Goal: Information Seeking & Learning: Understand process/instructions

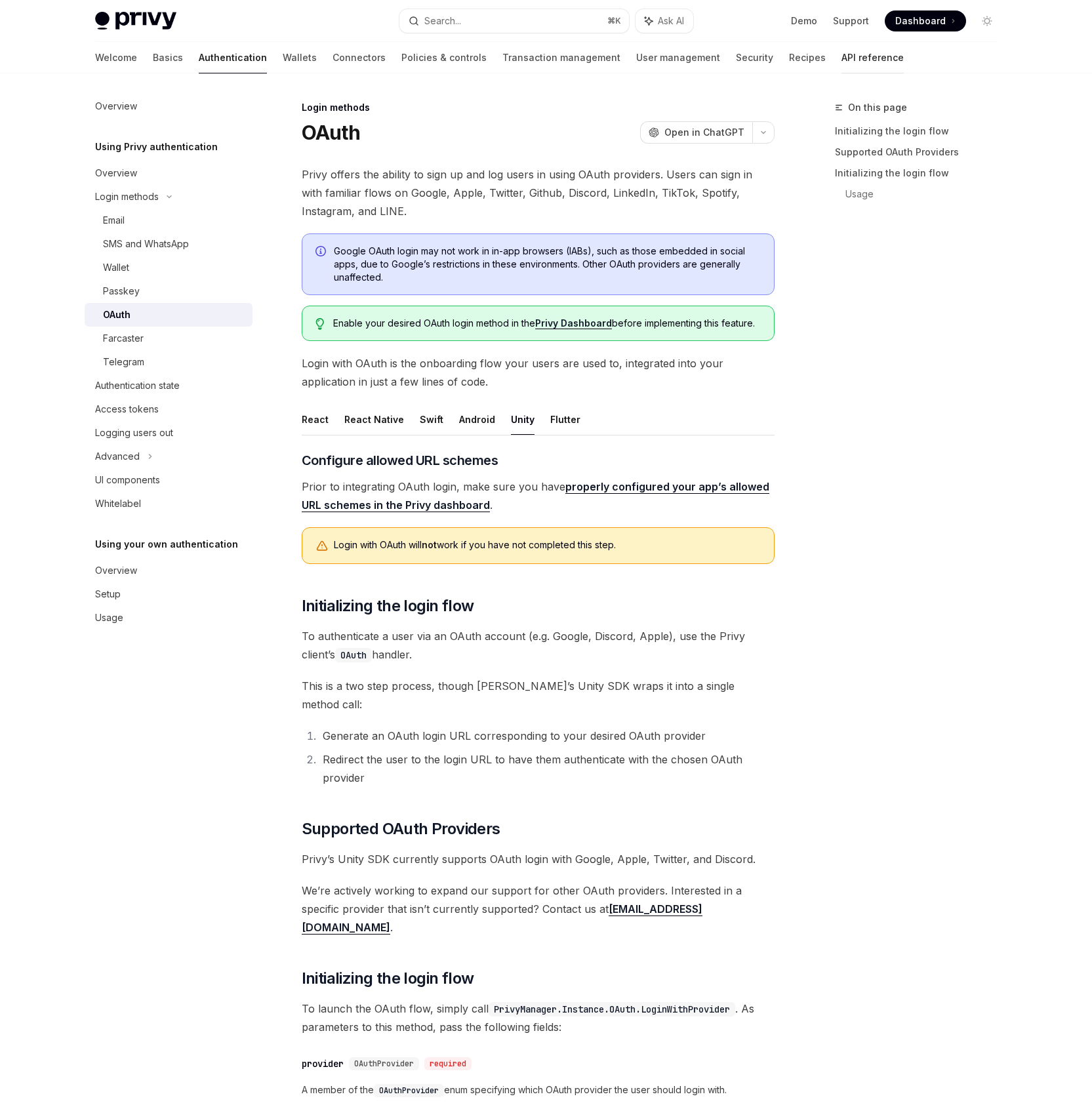
scroll to position [408, 0]
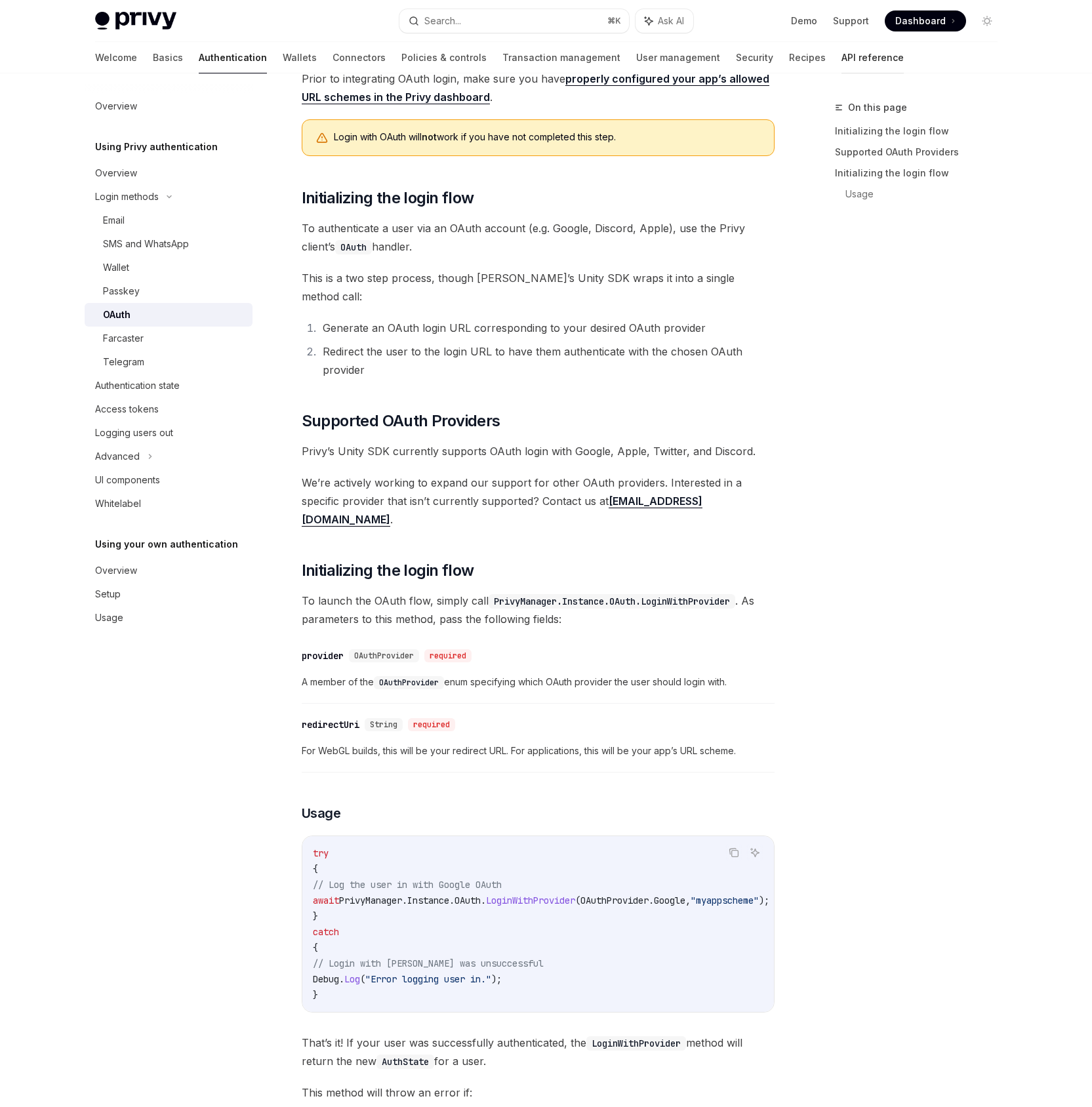
click at [842, 55] on link "API reference" at bounding box center [873, 57] width 62 height 31
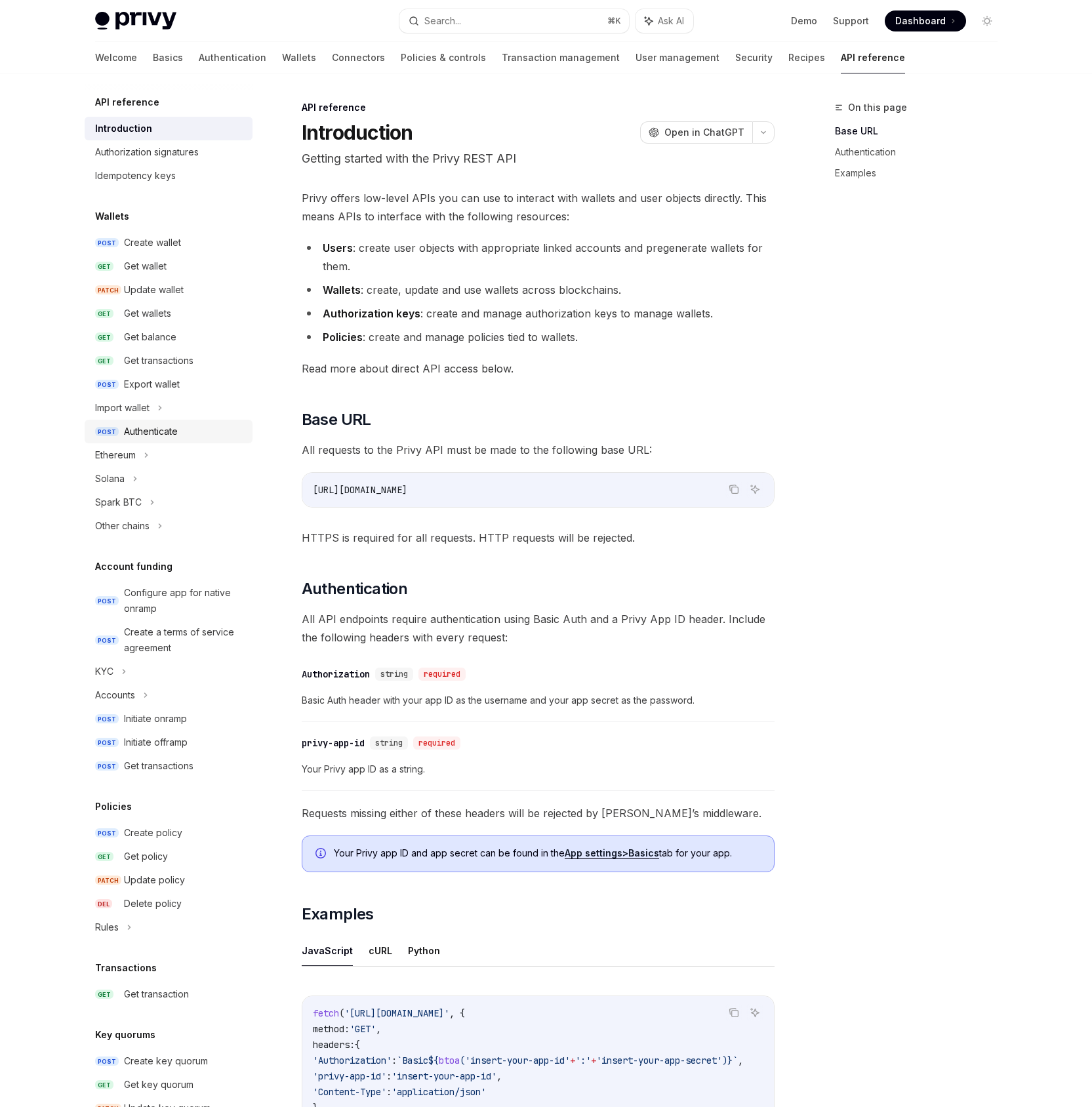
click at [158, 421] on link "POST Authenticate" at bounding box center [168, 432] width 168 height 24
click at [163, 407] on icon at bounding box center [160, 408] width 6 height 16
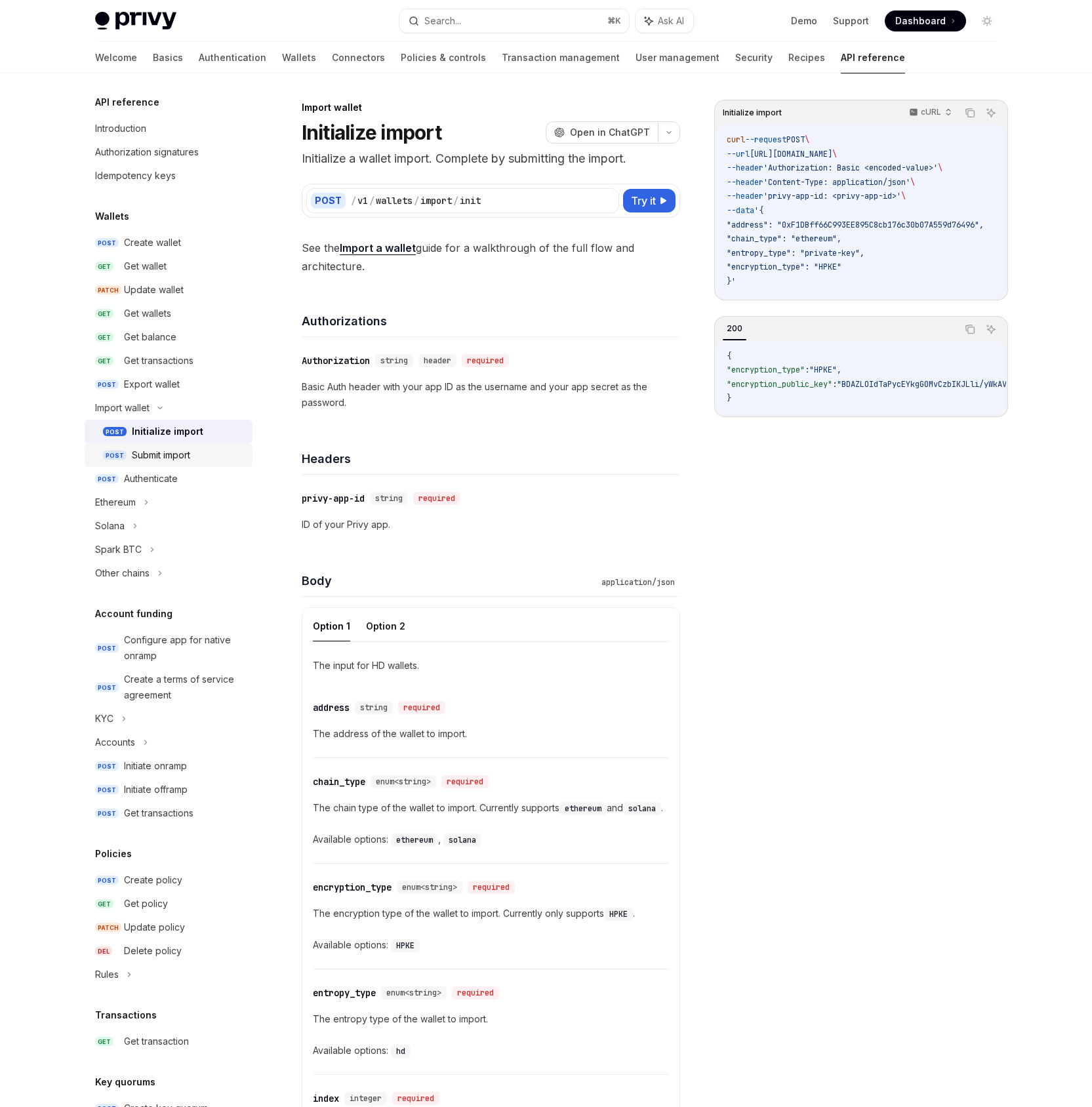
click at [161, 457] on div "Submit import" at bounding box center [161, 455] width 58 height 16
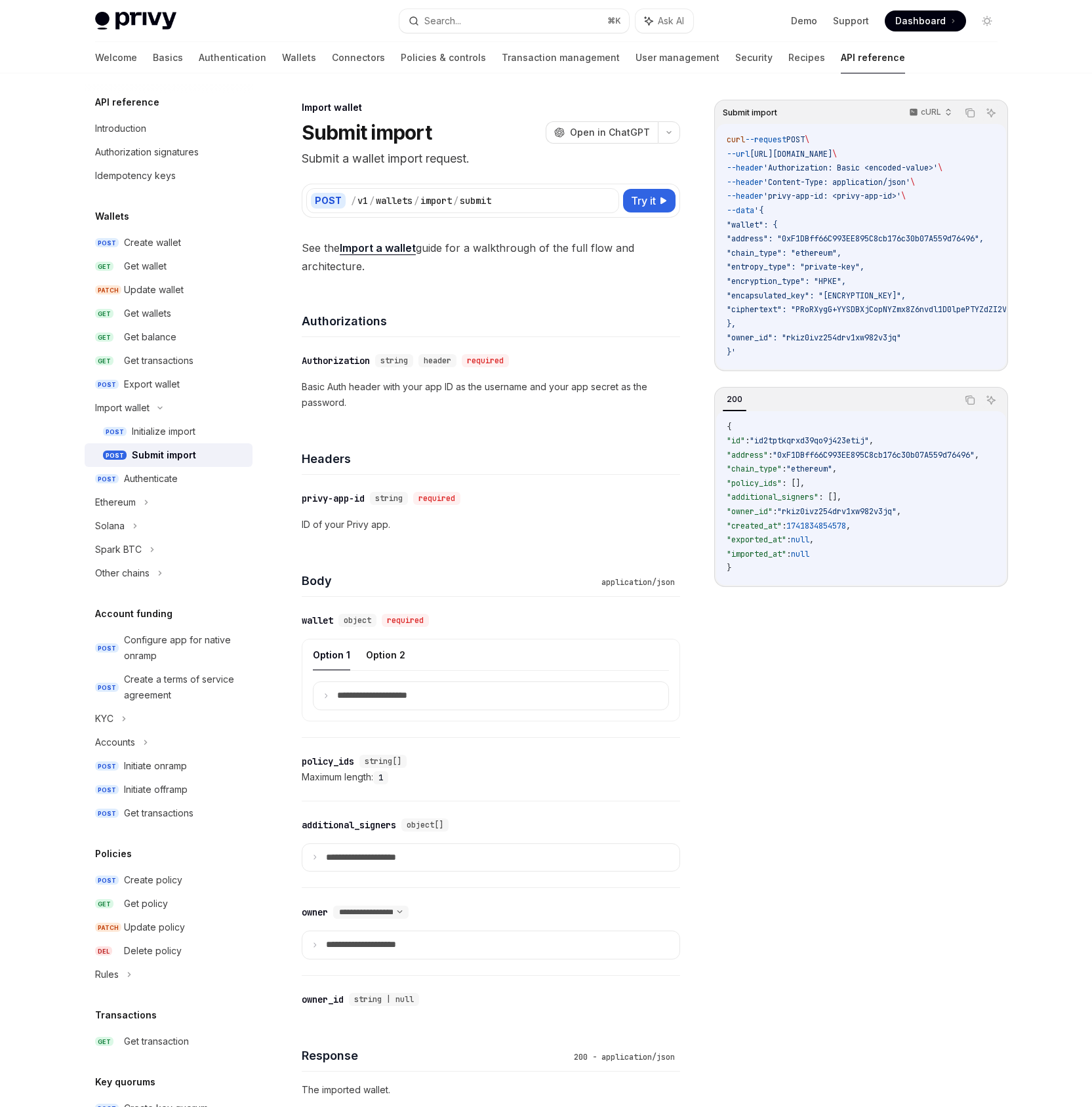
click at [165, 443] on link "POST Submit import" at bounding box center [168, 455] width 168 height 24
click at [173, 429] on div "Initialize import" at bounding box center [164, 432] width 64 height 16
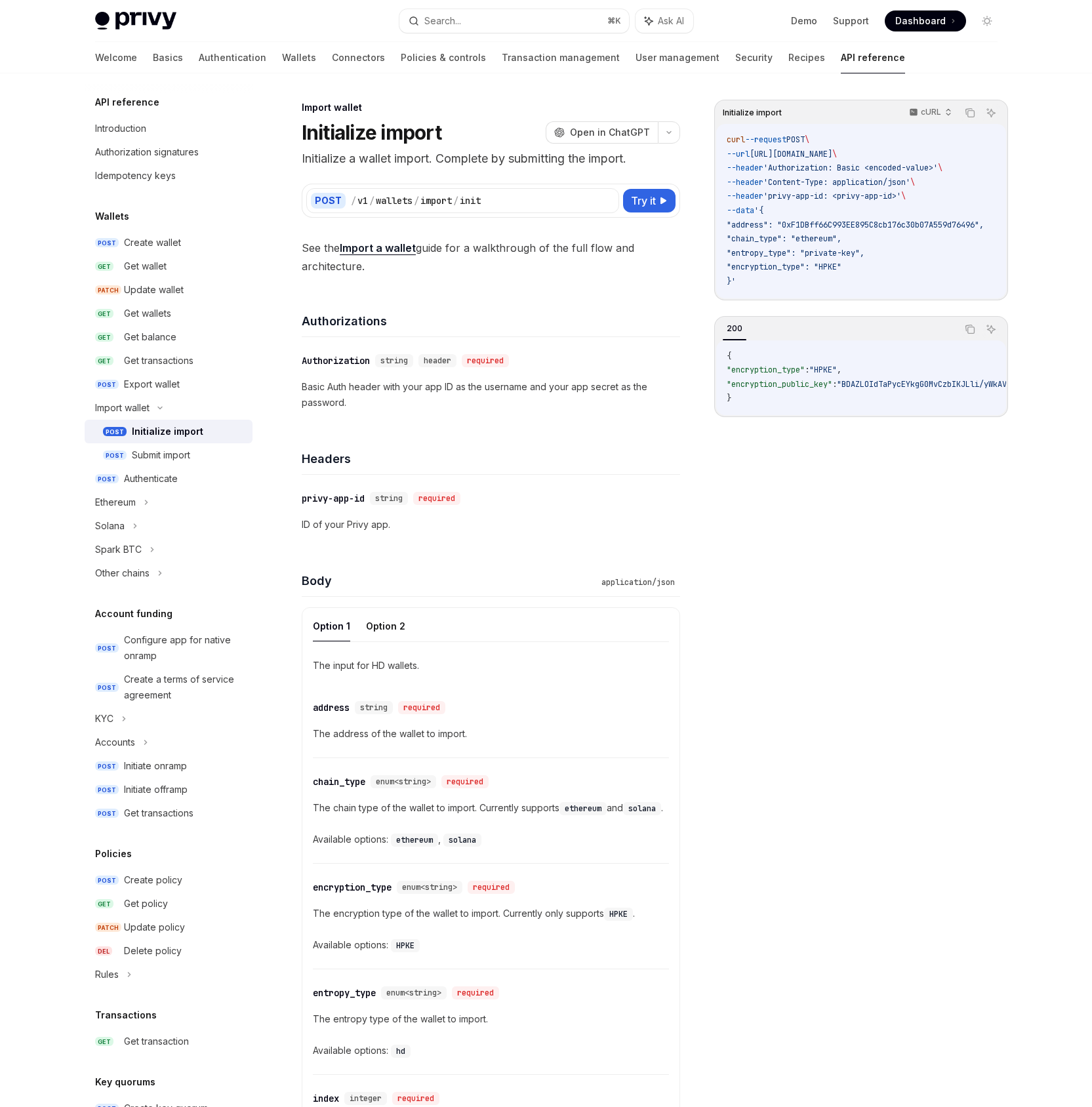
click at [394, 249] on link "Import a wallet" at bounding box center [378, 248] width 76 height 14
click at [167, 386] on div "Export wallet" at bounding box center [152, 384] width 55 height 16
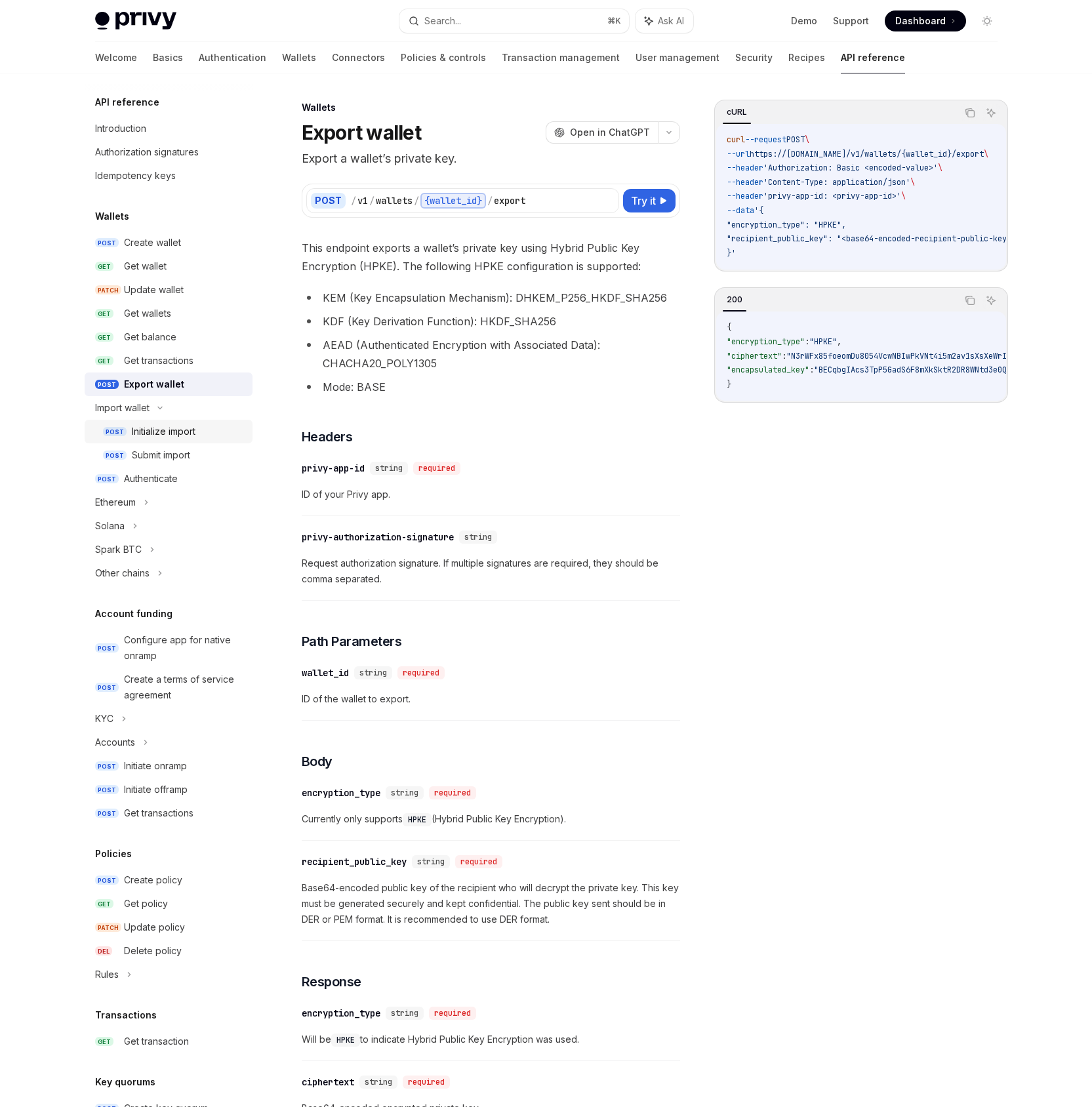
click at [154, 429] on div "Initialize import" at bounding box center [164, 432] width 64 height 16
click at [170, 449] on div "Submit import" at bounding box center [161, 455] width 58 height 16
click at [512, 208] on div "/ v1 / wallets / {wallet_id} / export" at bounding box center [483, 200] width 264 height 16
type textarea "*"
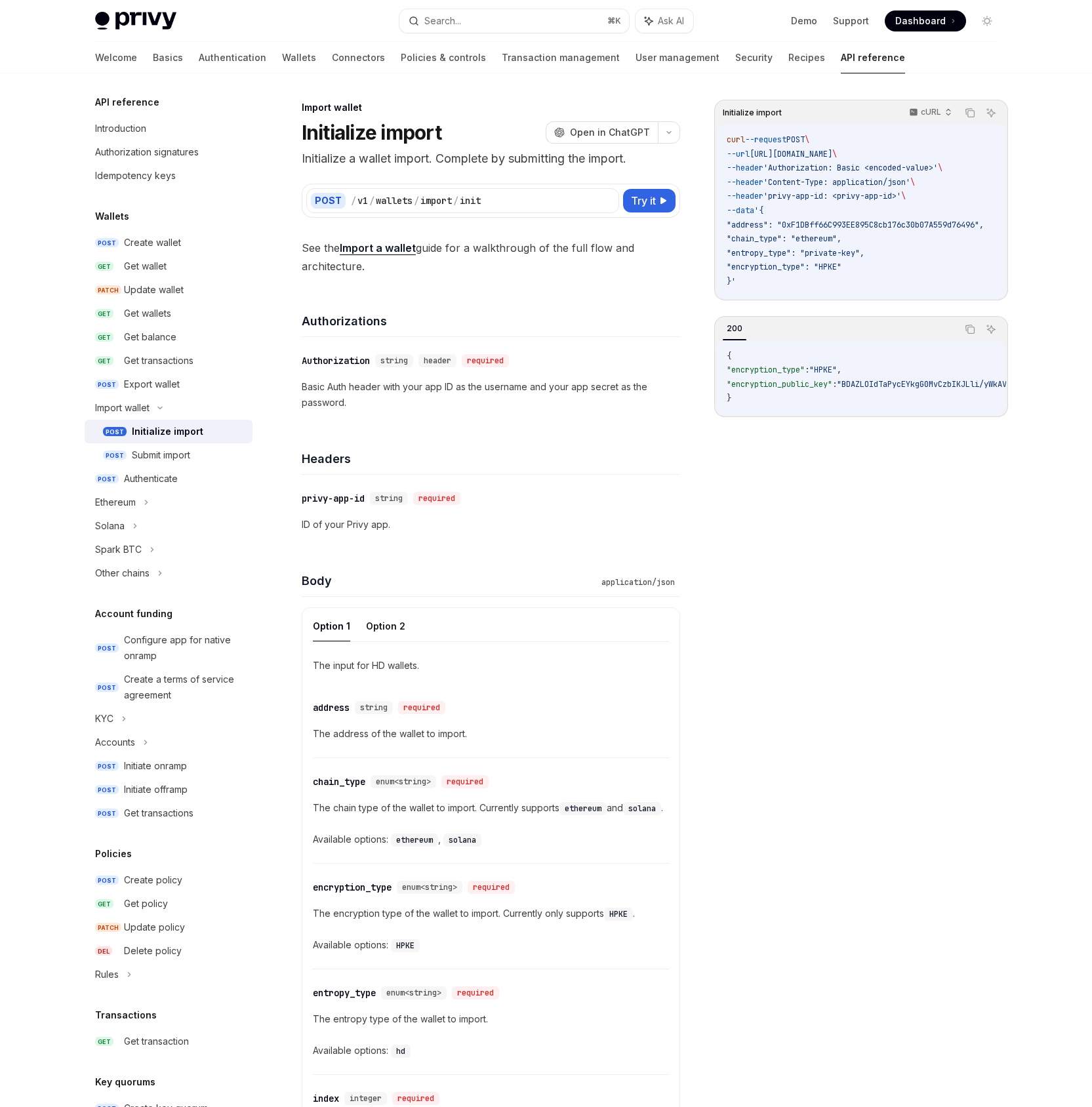
click at [373, 249] on link "Import a wallet" at bounding box center [378, 248] width 76 height 14
click at [282, 62] on link "Wallets" at bounding box center [299, 57] width 34 height 31
type textarea "*"
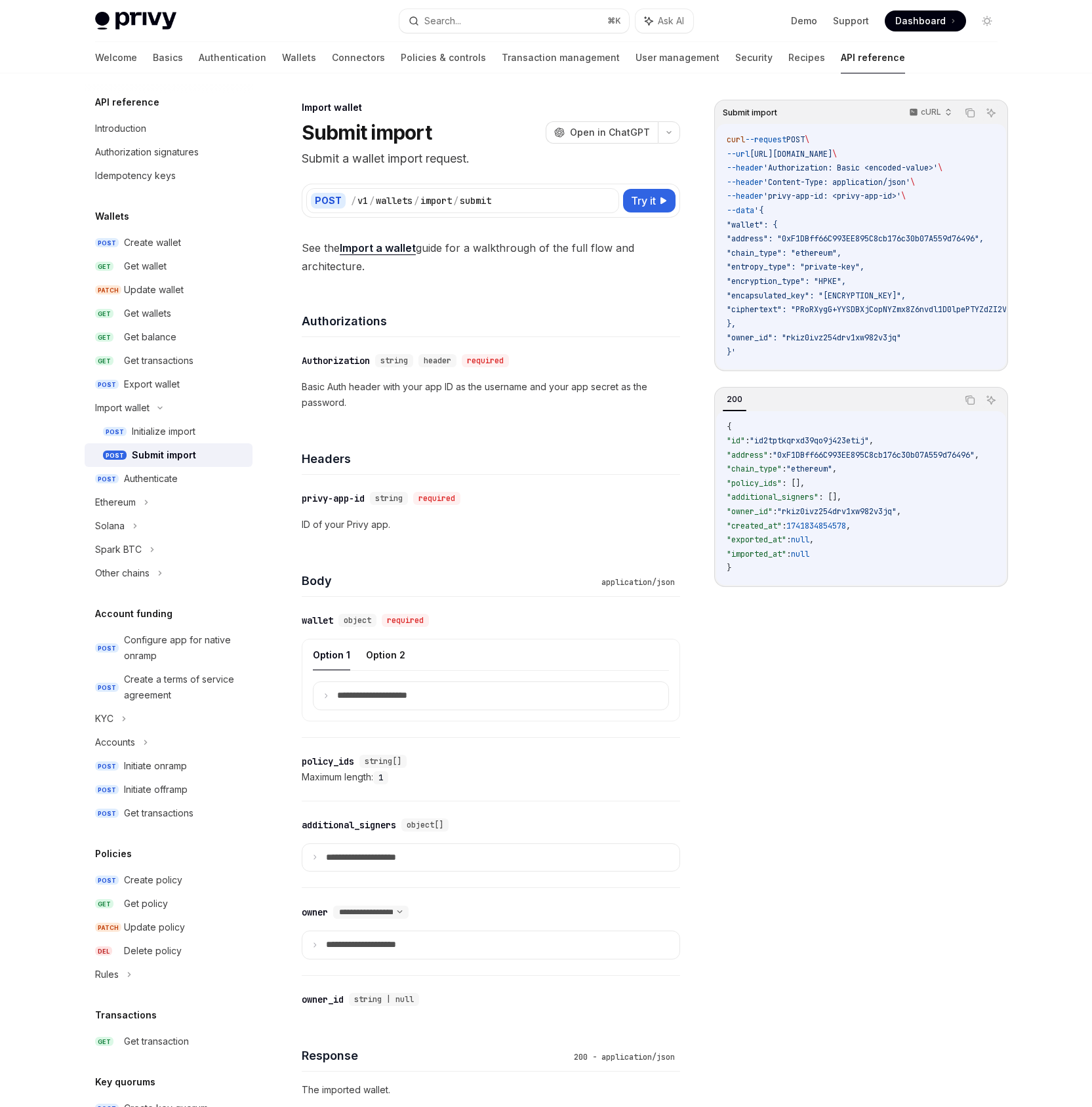
click at [468, 247] on span "See the Import a wallet guide for a walkthrough of the full flow and architectu…" at bounding box center [491, 257] width 378 height 37
type textarea "*"
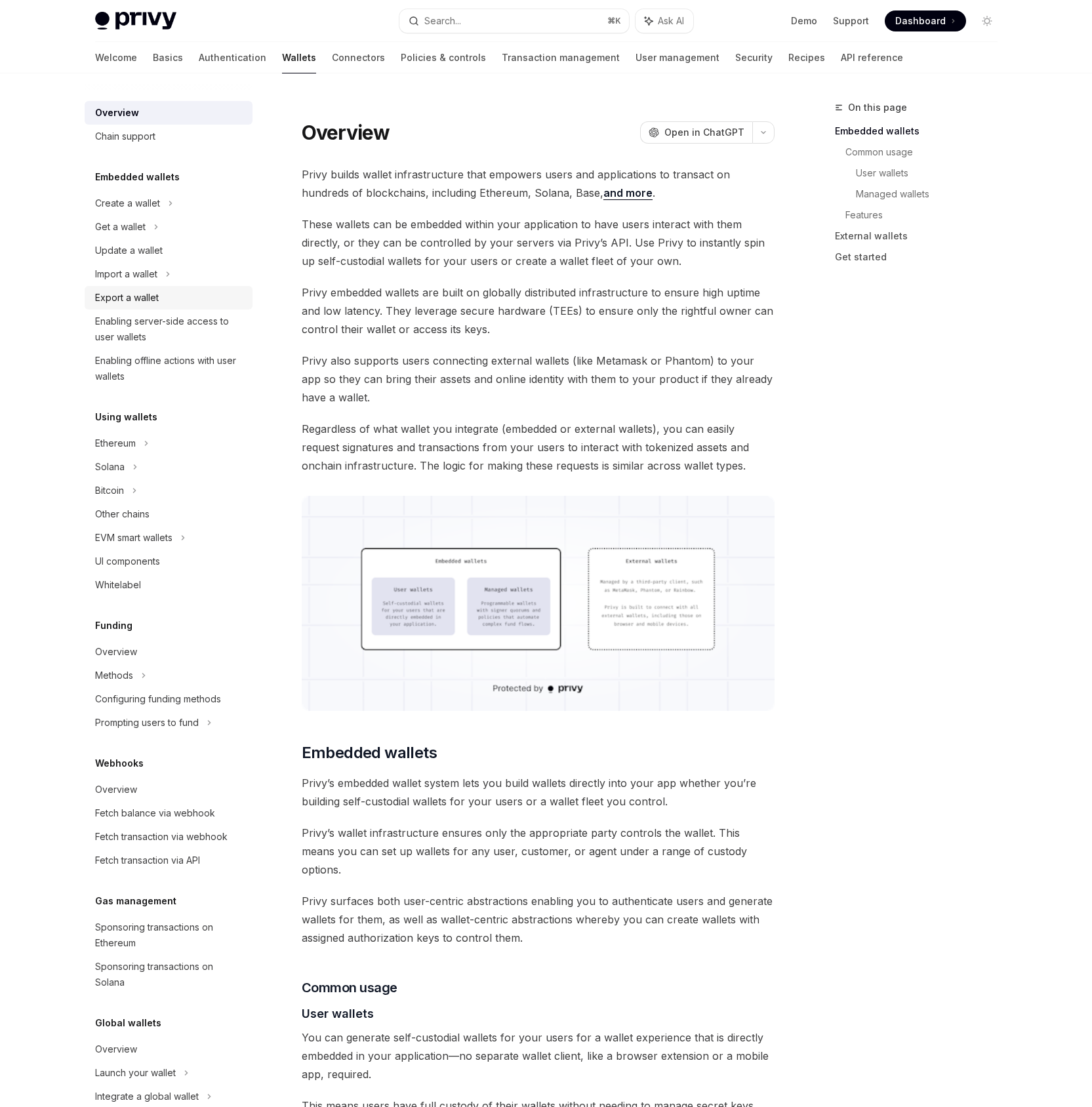
click at [134, 288] on link "Export a wallet" at bounding box center [168, 298] width 168 height 24
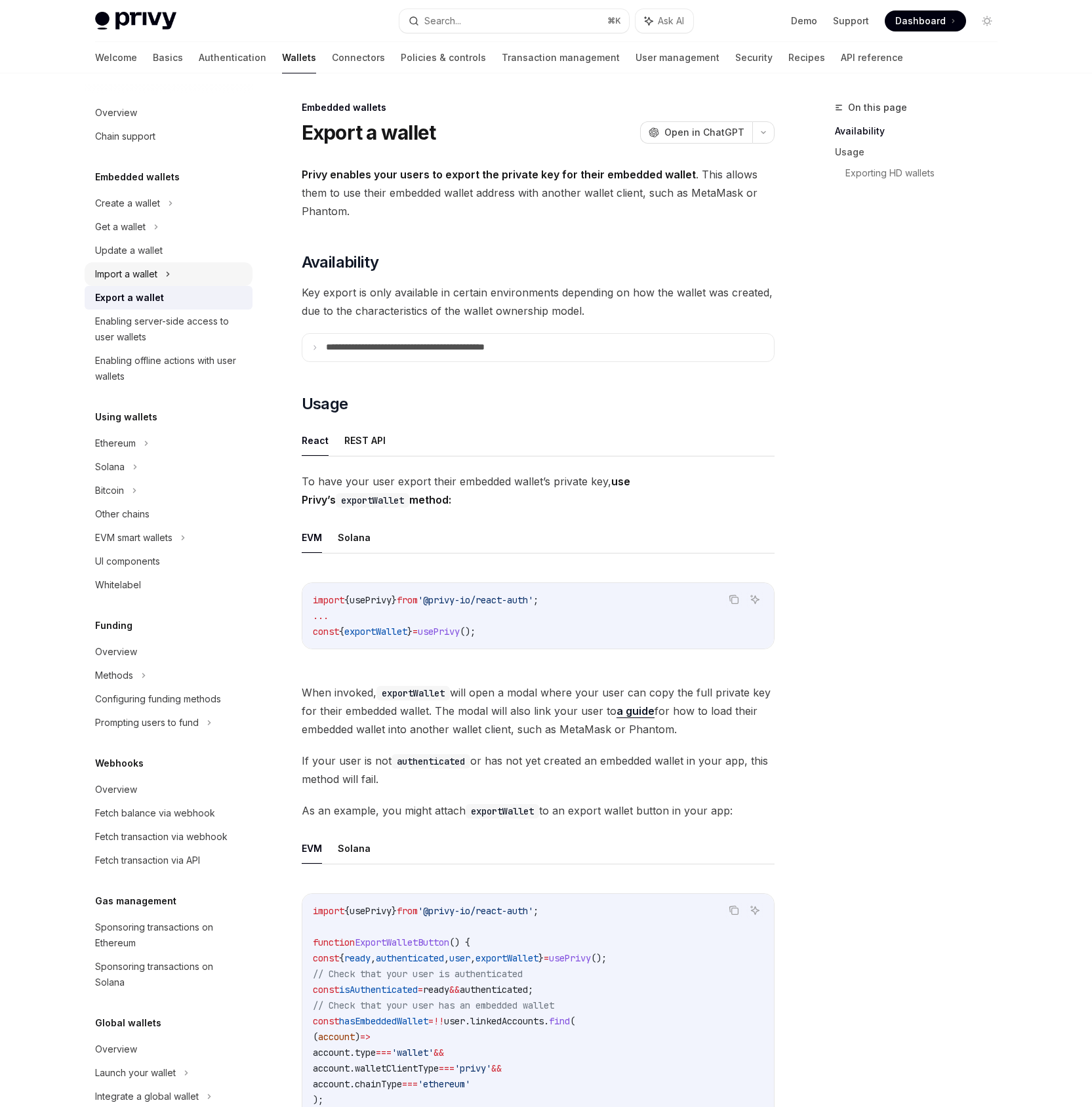
click at [139, 278] on div "Import a wallet" at bounding box center [126, 274] width 62 height 16
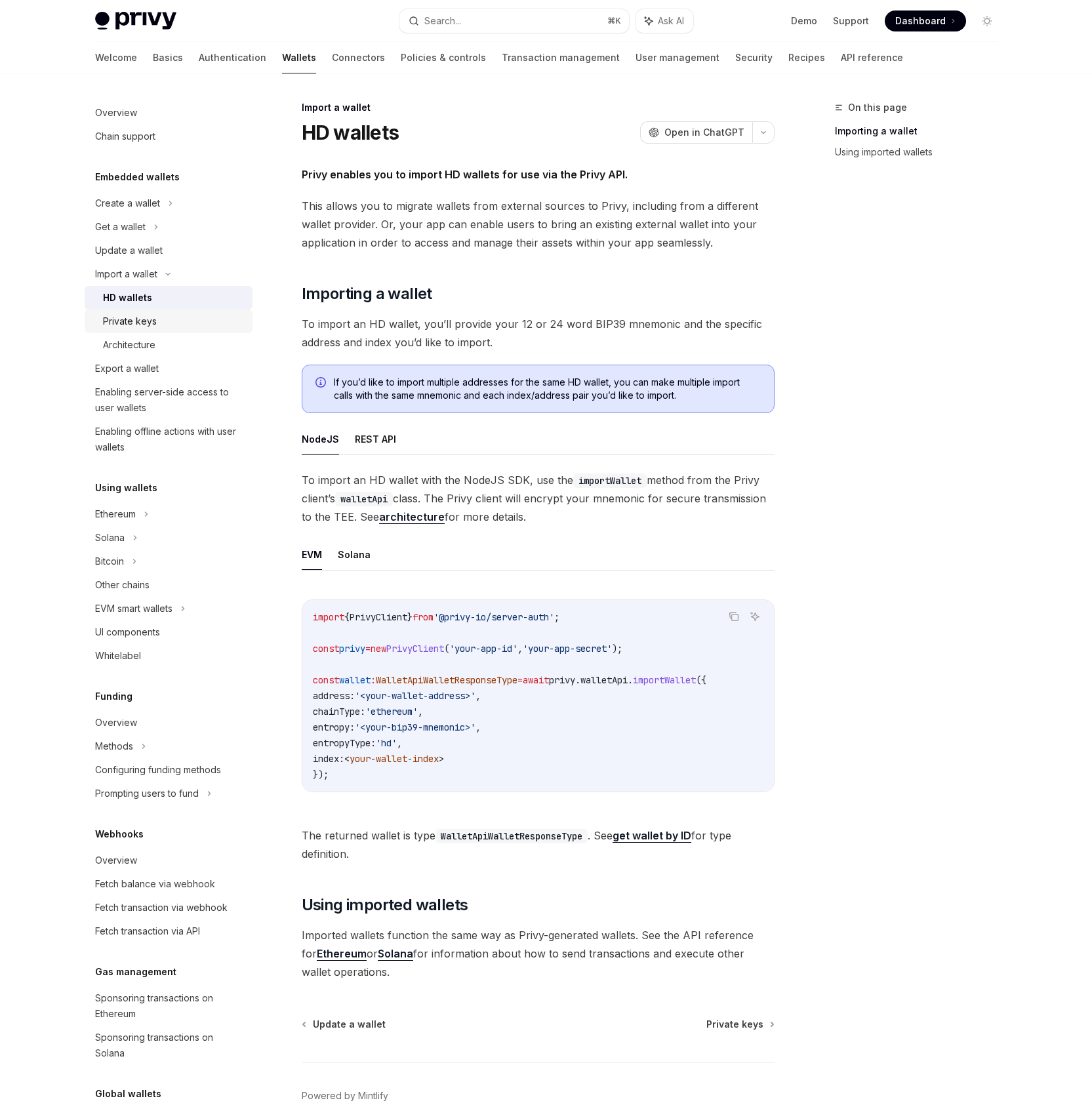
click at [150, 317] on div "Private keys" at bounding box center [130, 321] width 54 height 16
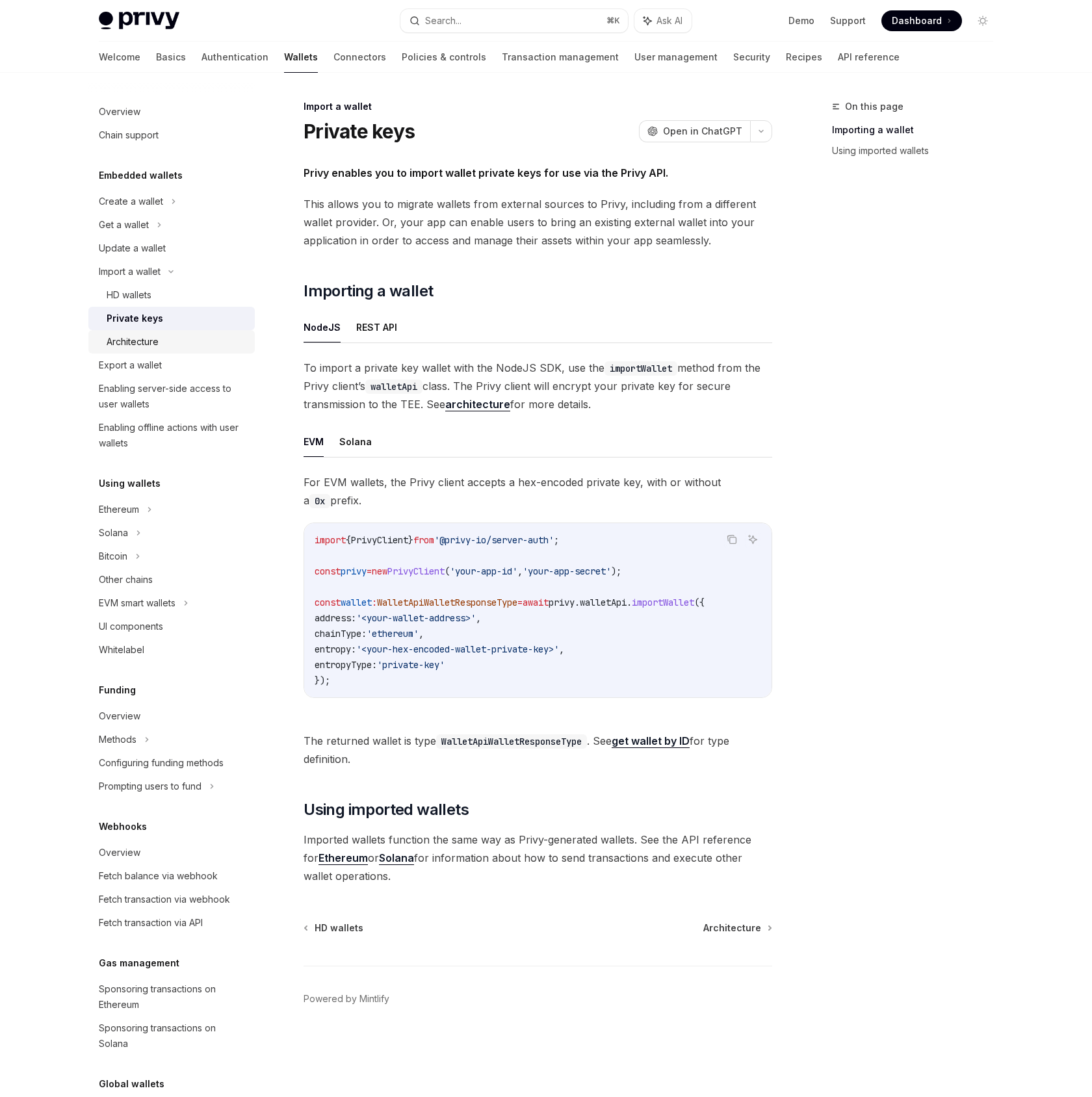
click at [150, 336] on div "Architecture" at bounding box center [132, 342] width 52 height 16
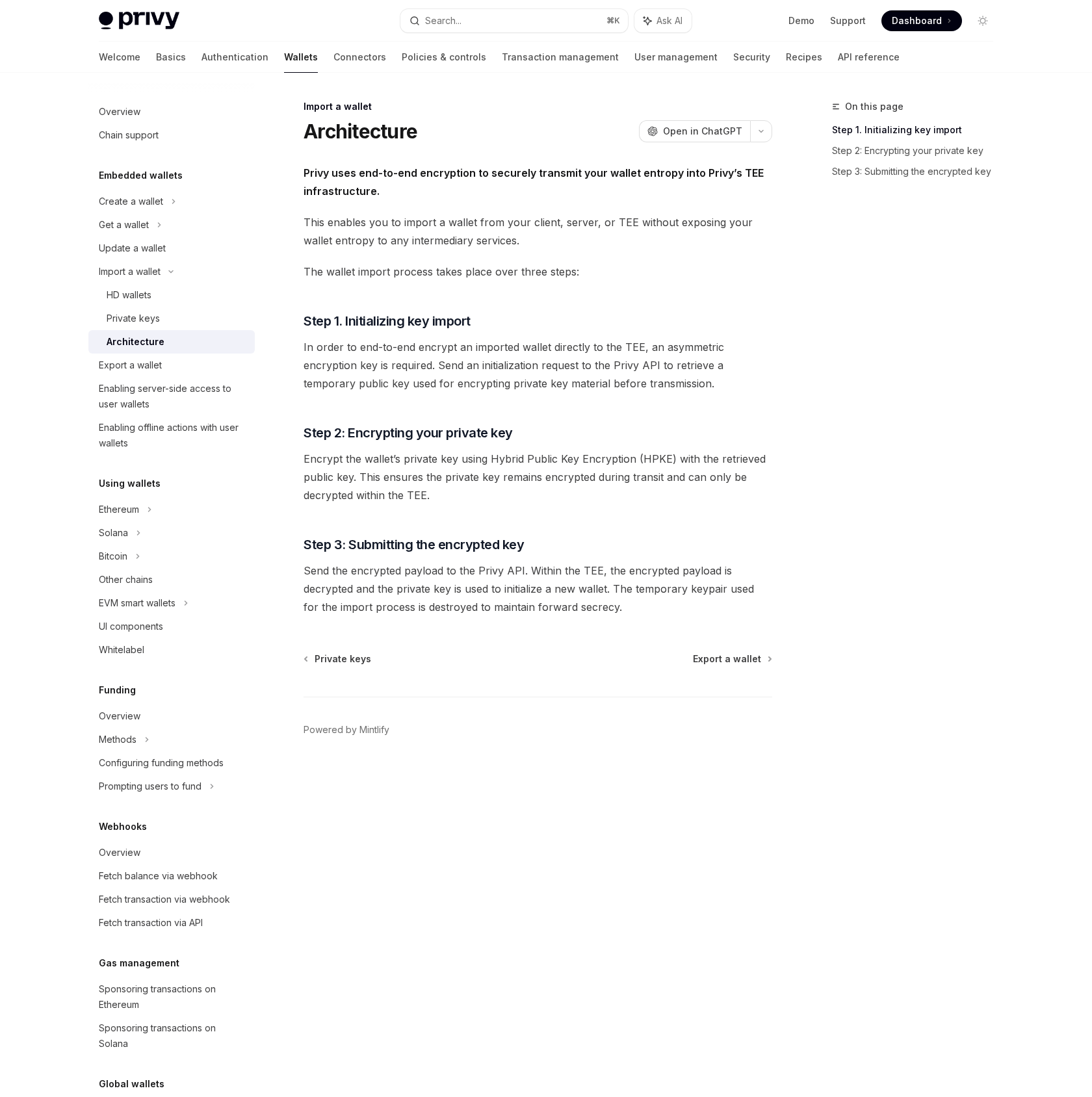
type textarea "*"
